Goal: Communication & Community: Answer question/provide support

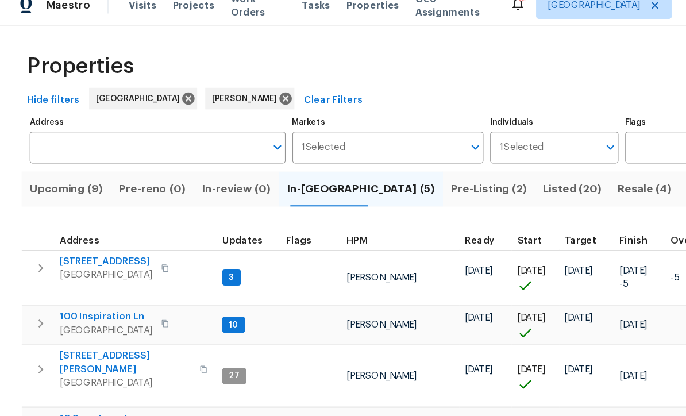
scroll to position [2, 0]
click at [99, 278] on span "100 Inspiration Ln" at bounding box center [90, 283] width 79 height 11
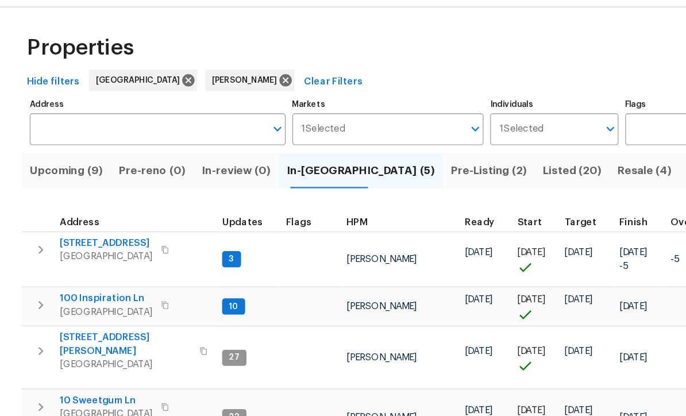
scroll to position [38, 0]
click at [83, 365] on span "10 Sweetgum Ln" at bounding box center [90, 370] width 79 height 11
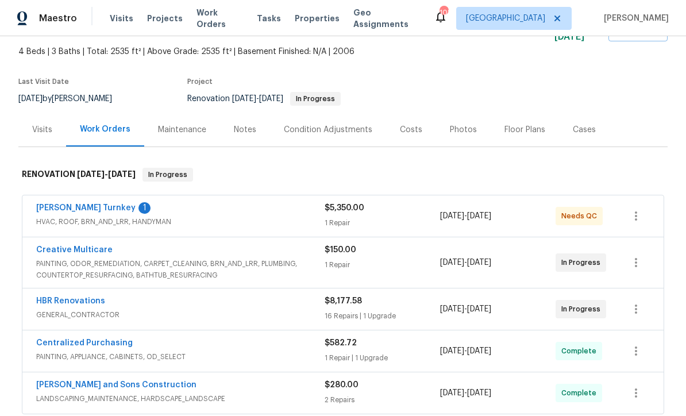
scroll to position [71, 0]
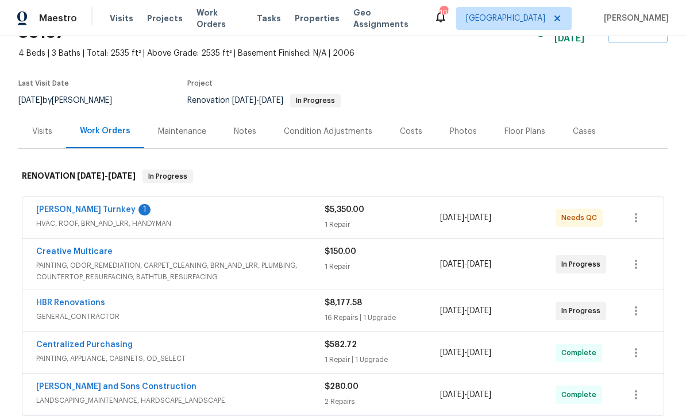
click at [85, 299] on link "HBR Renovations" at bounding box center [70, 303] width 69 height 8
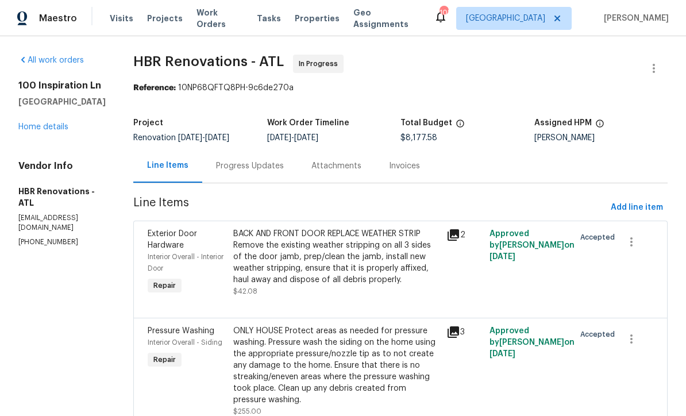
click at [264, 180] on div "Progress Updates" at bounding box center [249, 166] width 95 height 34
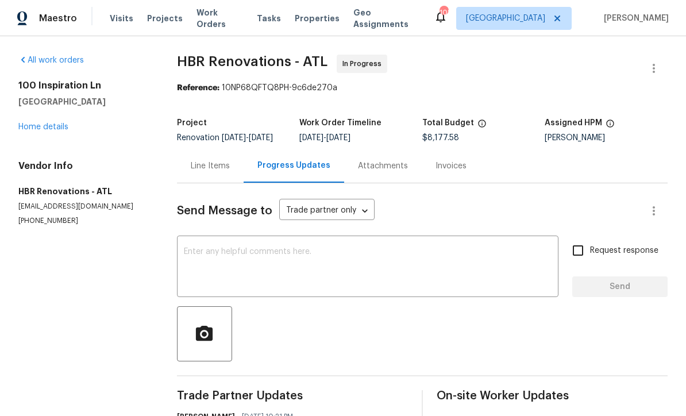
click at [41, 126] on link "Home details" at bounding box center [43, 127] width 50 height 8
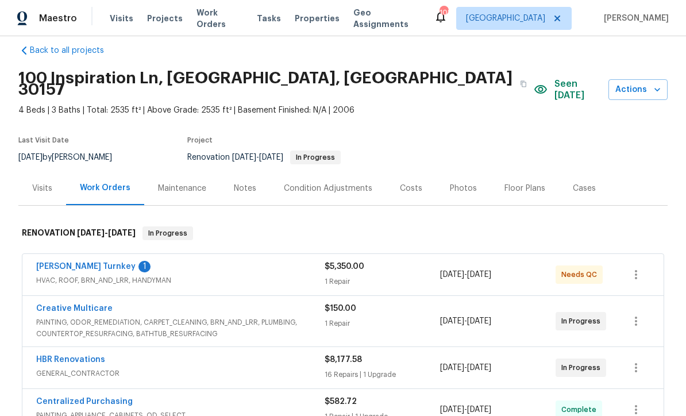
scroll to position [15, 0]
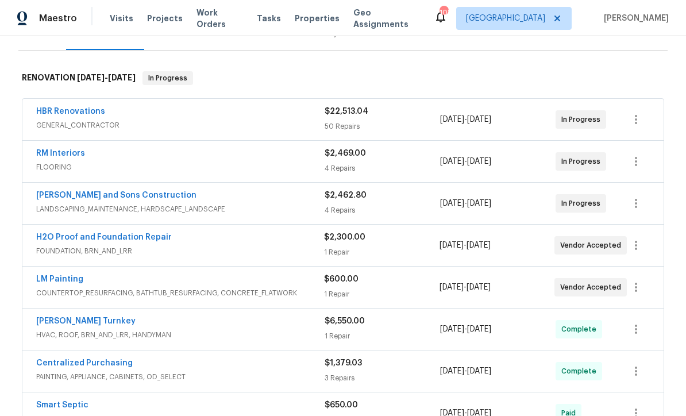
scroll to position [159, 0]
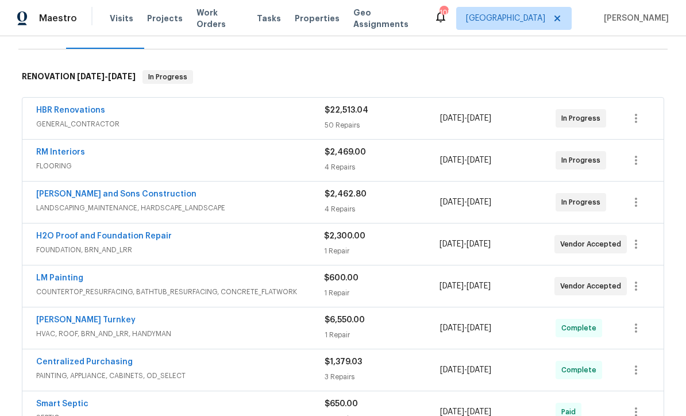
click at [60, 278] on link "LM Painting" at bounding box center [59, 278] width 47 height 8
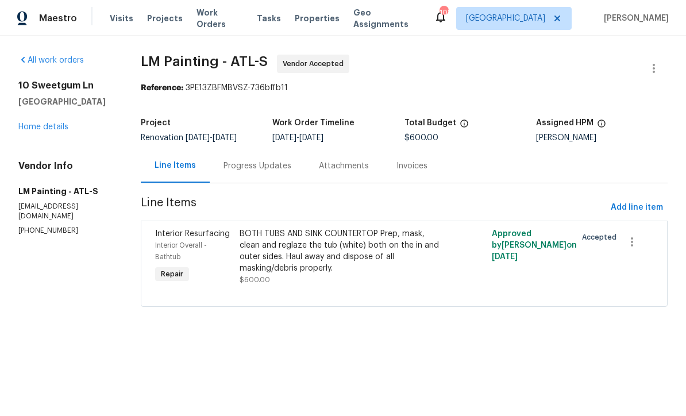
click at [288, 170] on div "Progress Updates" at bounding box center [258, 165] width 68 height 11
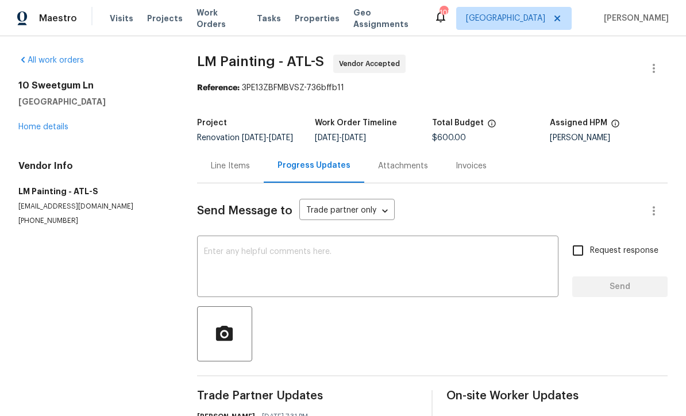
click at [222, 260] on textarea at bounding box center [378, 268] width 348 height 40
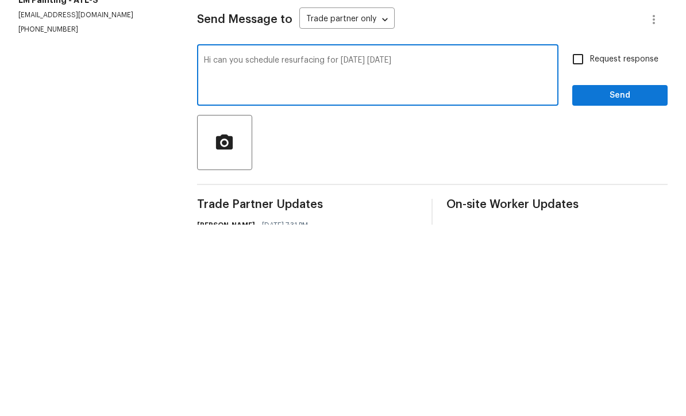
type textarea "Hi can you schedule resurfacing for [DATE] [DATE]"
click at [583, 239] on input "Request response" at bounding box center [578, 251] width 24 height 24
checkbox input "true"
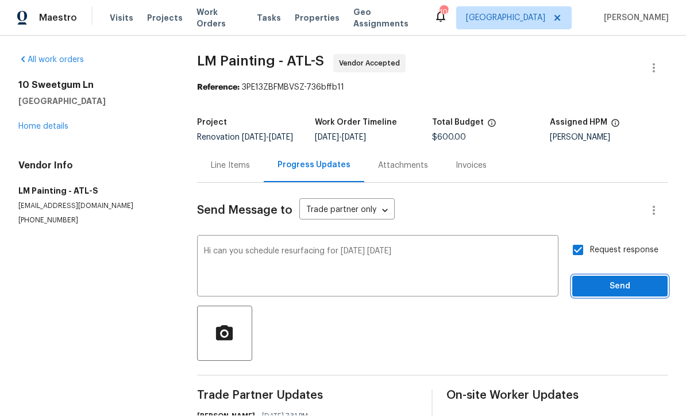
click at [637, 280] on span "Send" at bounding box center [620, 287] width 77 height 14
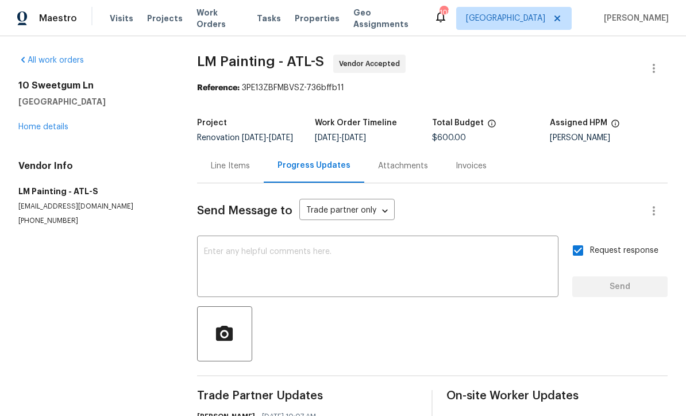
click at [59, 123] on link "Home details" at bounding box center [43, 127] width 50 height 8
